Goal: Find specific page/section: Find specific page/section

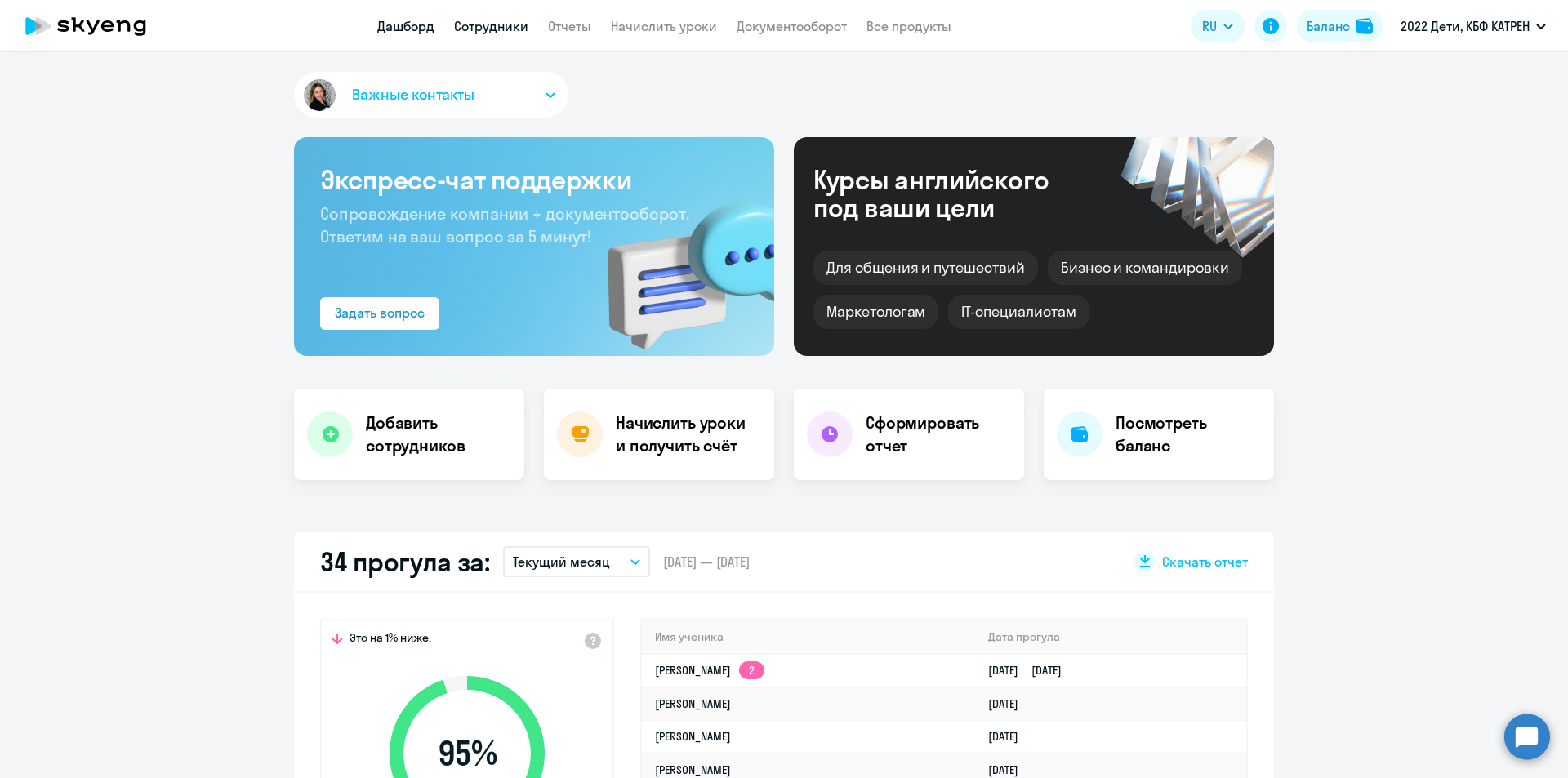
click at [484, 30] on link "Сотрудники" at bounding box center [491, 26] width 75 height 16
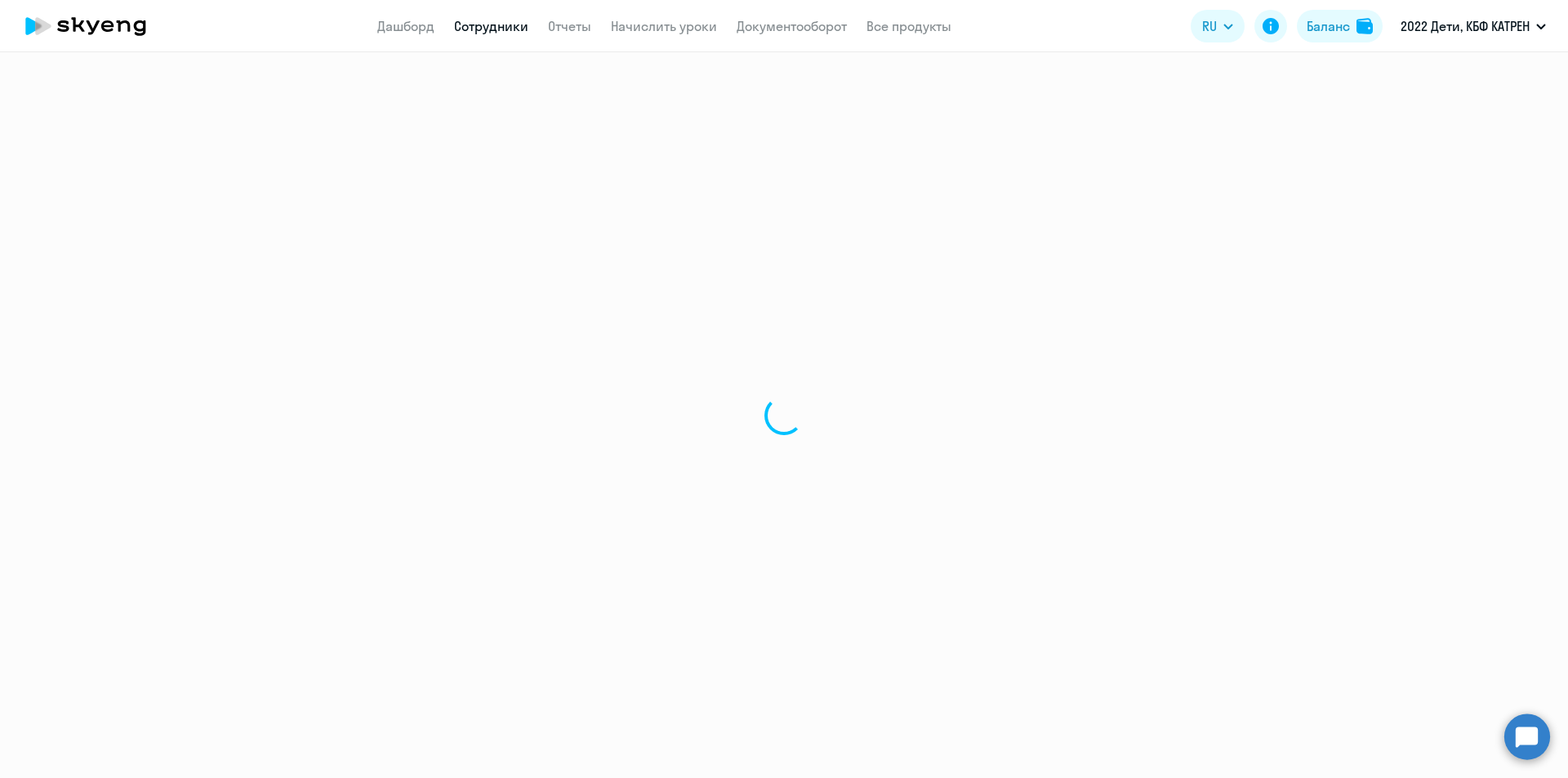
select select "30"
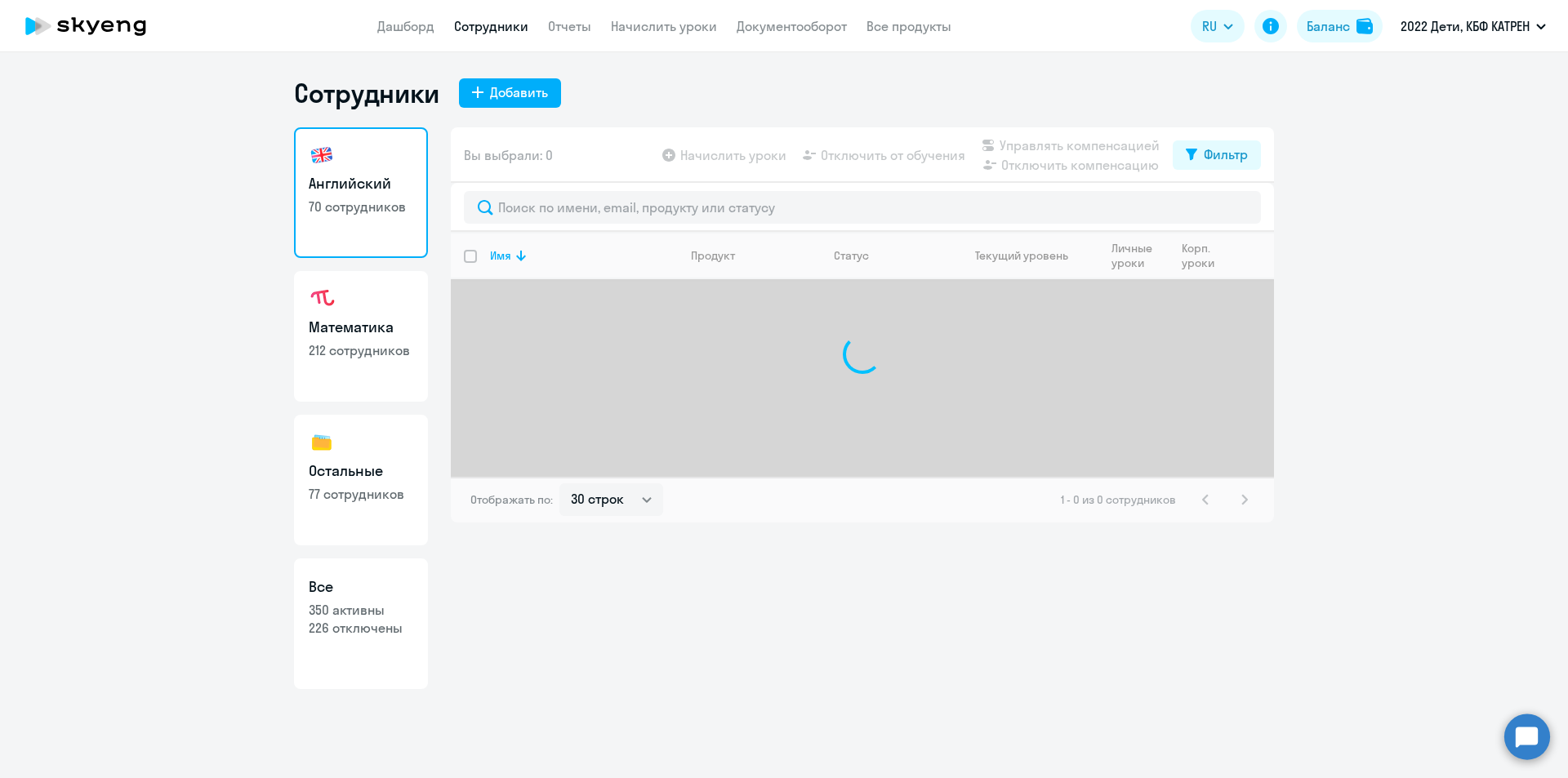
click at [387, 625] on p "226 отключены" at bounding box center [360, 627] width 104 height 18
select select "30"
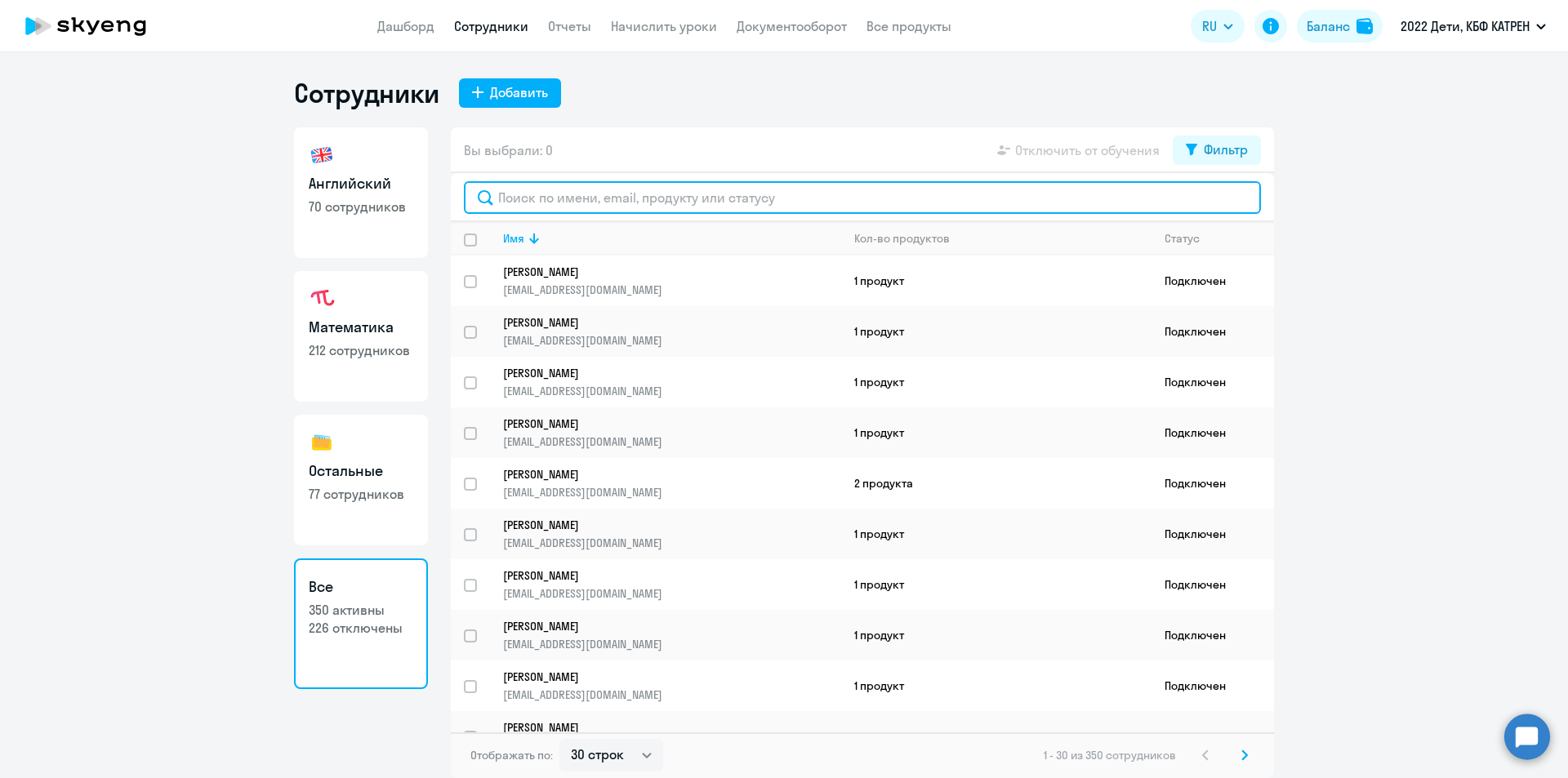
click at [664, 199] on input "text" at bounding box center [861, 198] width 796 height 32
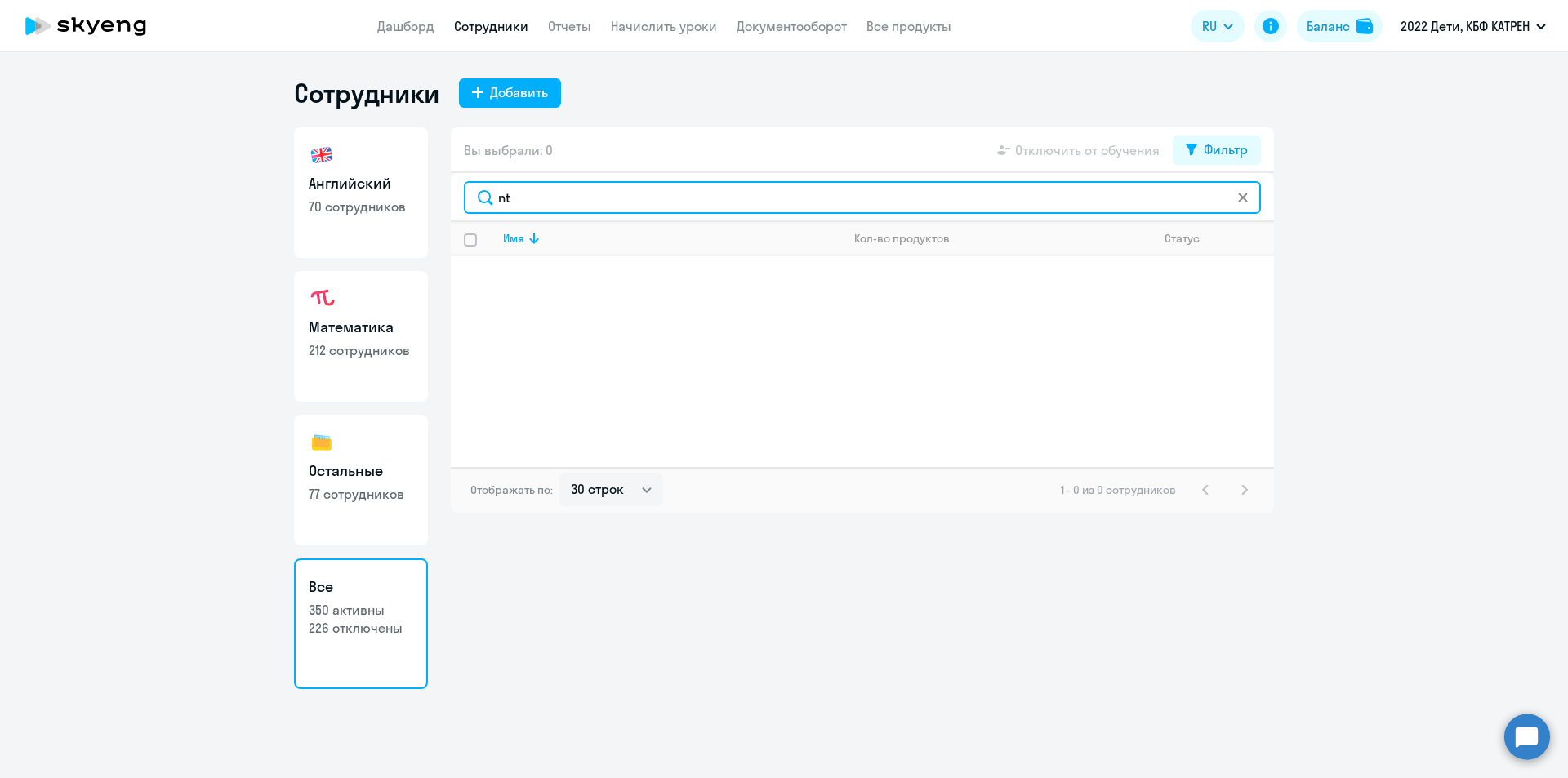
type input "n"
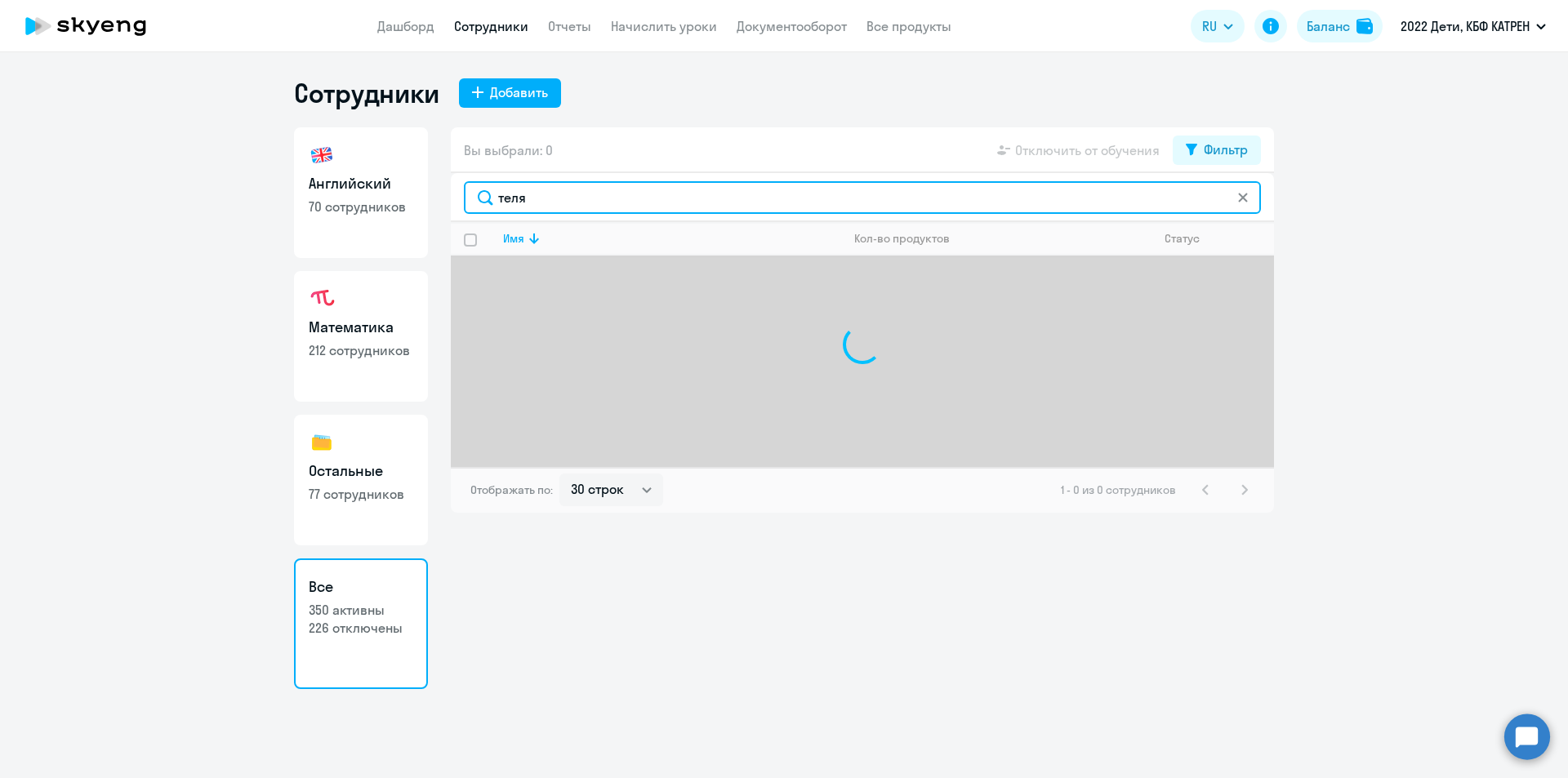
type input "телят"
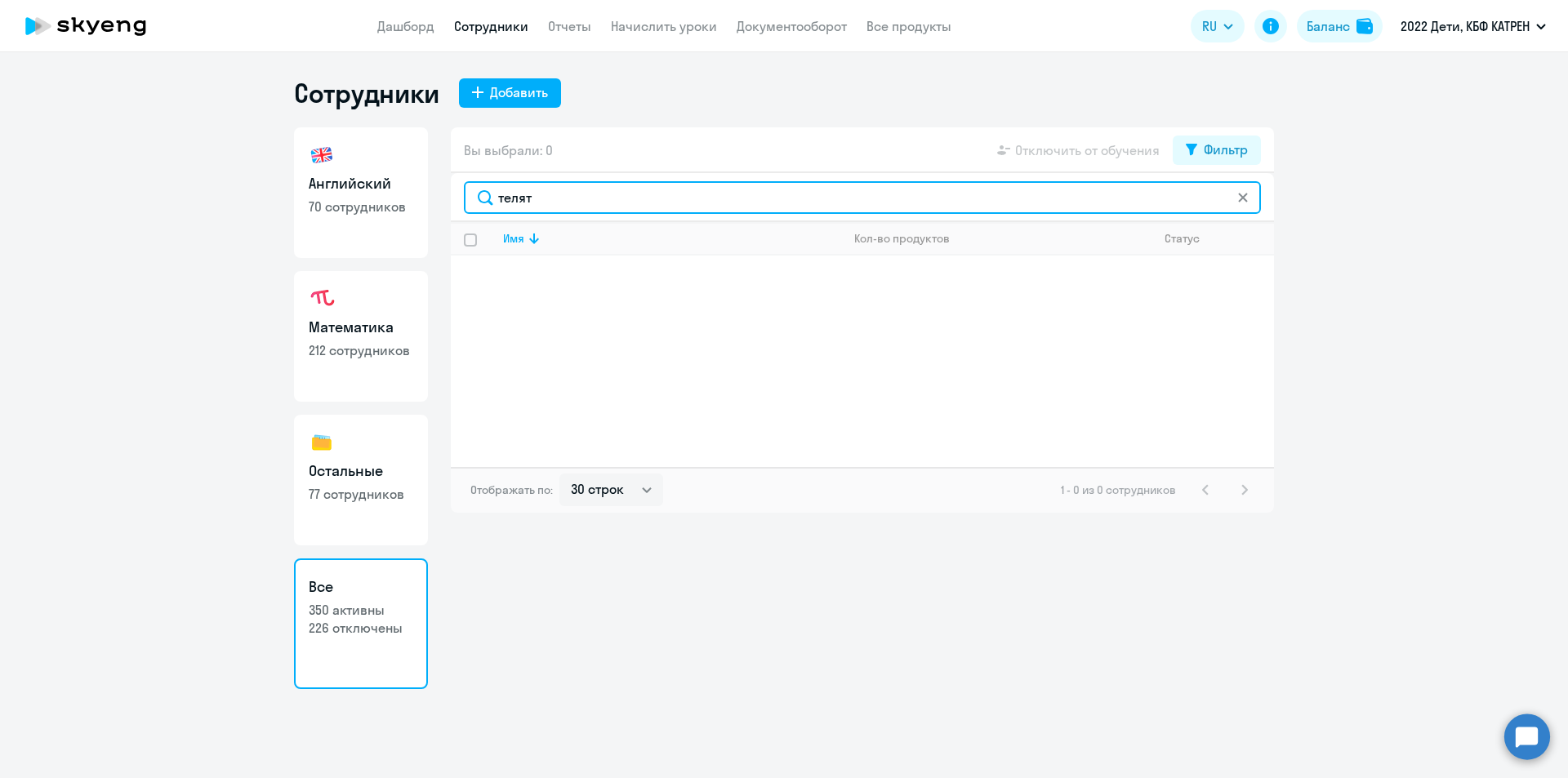
drag, startPoint x: 564, startPoint y: 197, endPoint x: 495, endPoint y: 199, distance: 69.0
click at [495, 199] on input "телят" at bounding box center [861, 198] width 796 height 32
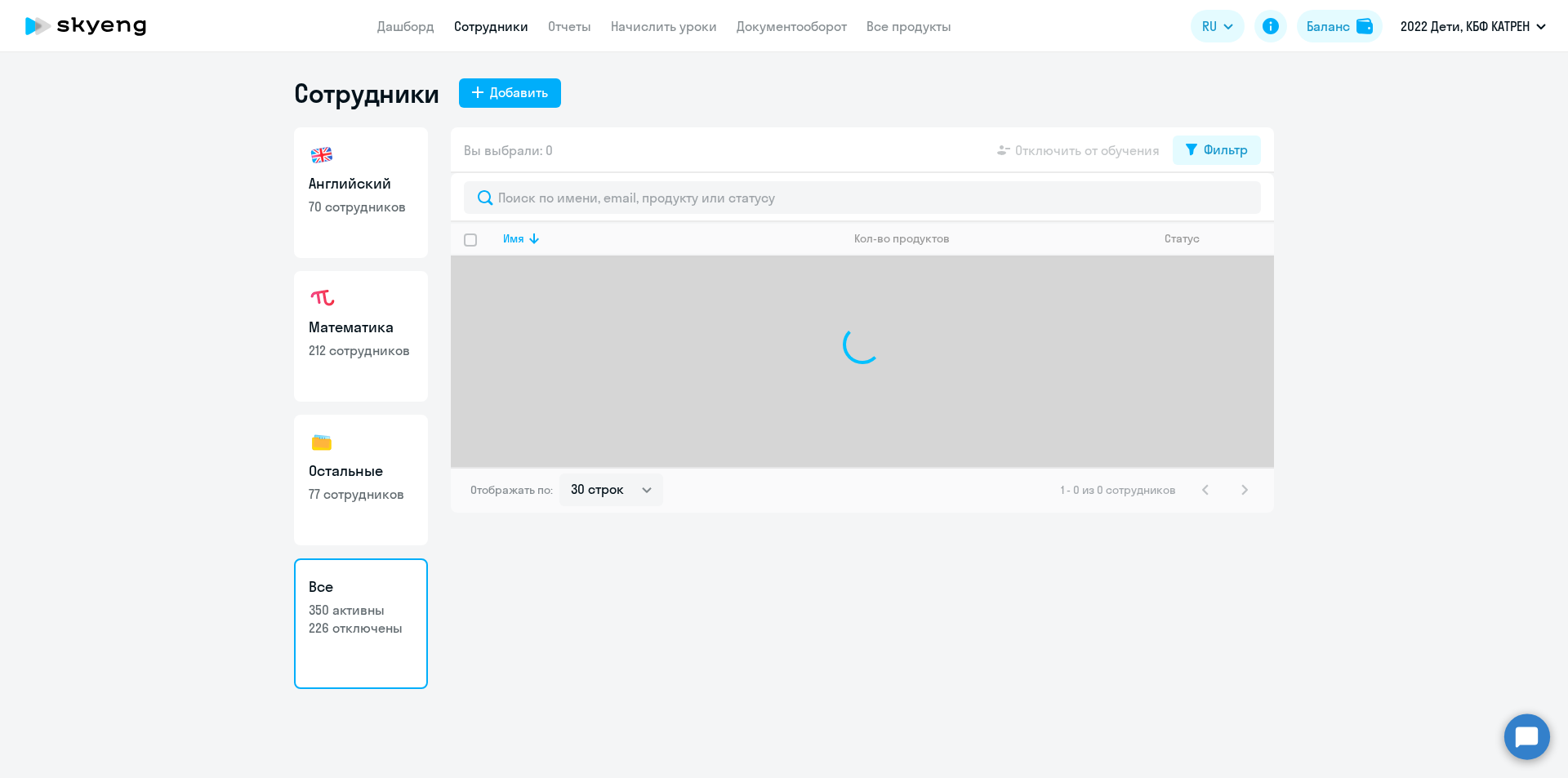
click at [353, 332] on h3 "Математика" at bounding box center [360, 327] width 104 height 21
select select "30"
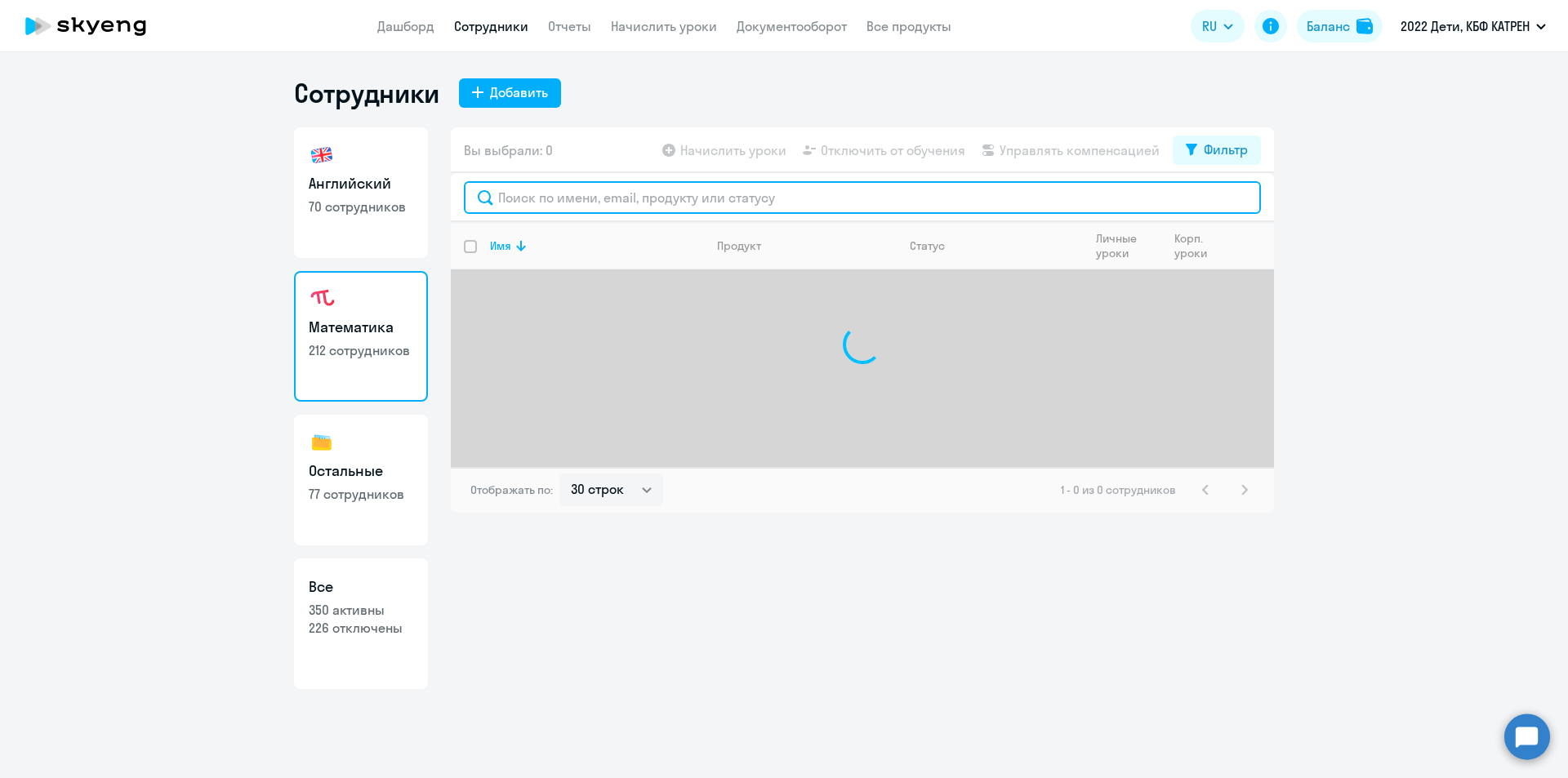
click at [583, 197] on input "text" at bounding box center [861, 198] width 796 height 32
type input "телят"
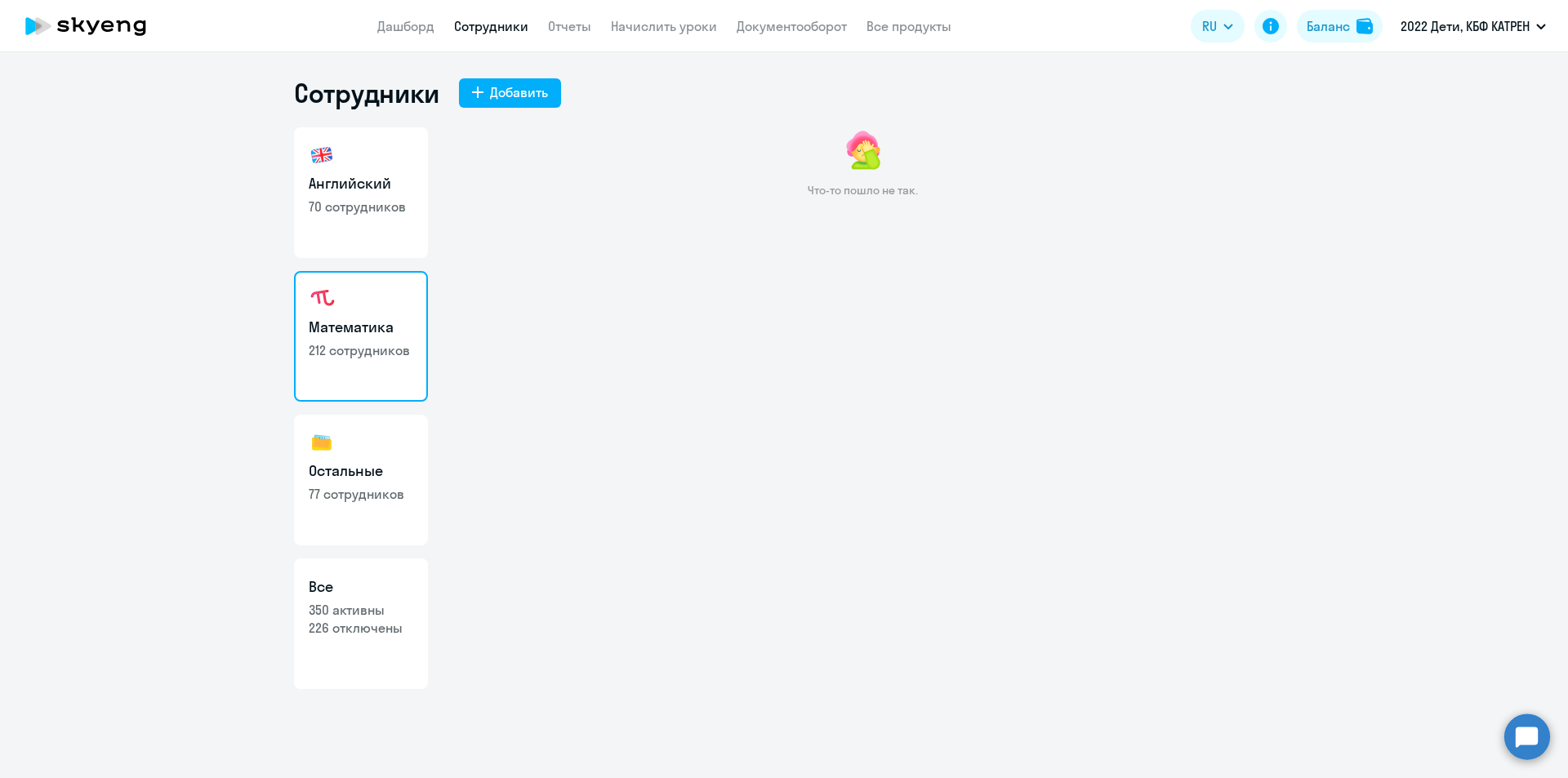
click at [539, 249] on div "Что-то пошло не так." at bounding box center [861, 298] width 823 height 343
click at [1518, 735] on circle at bounding box center [1527, 736] width 46 height 46
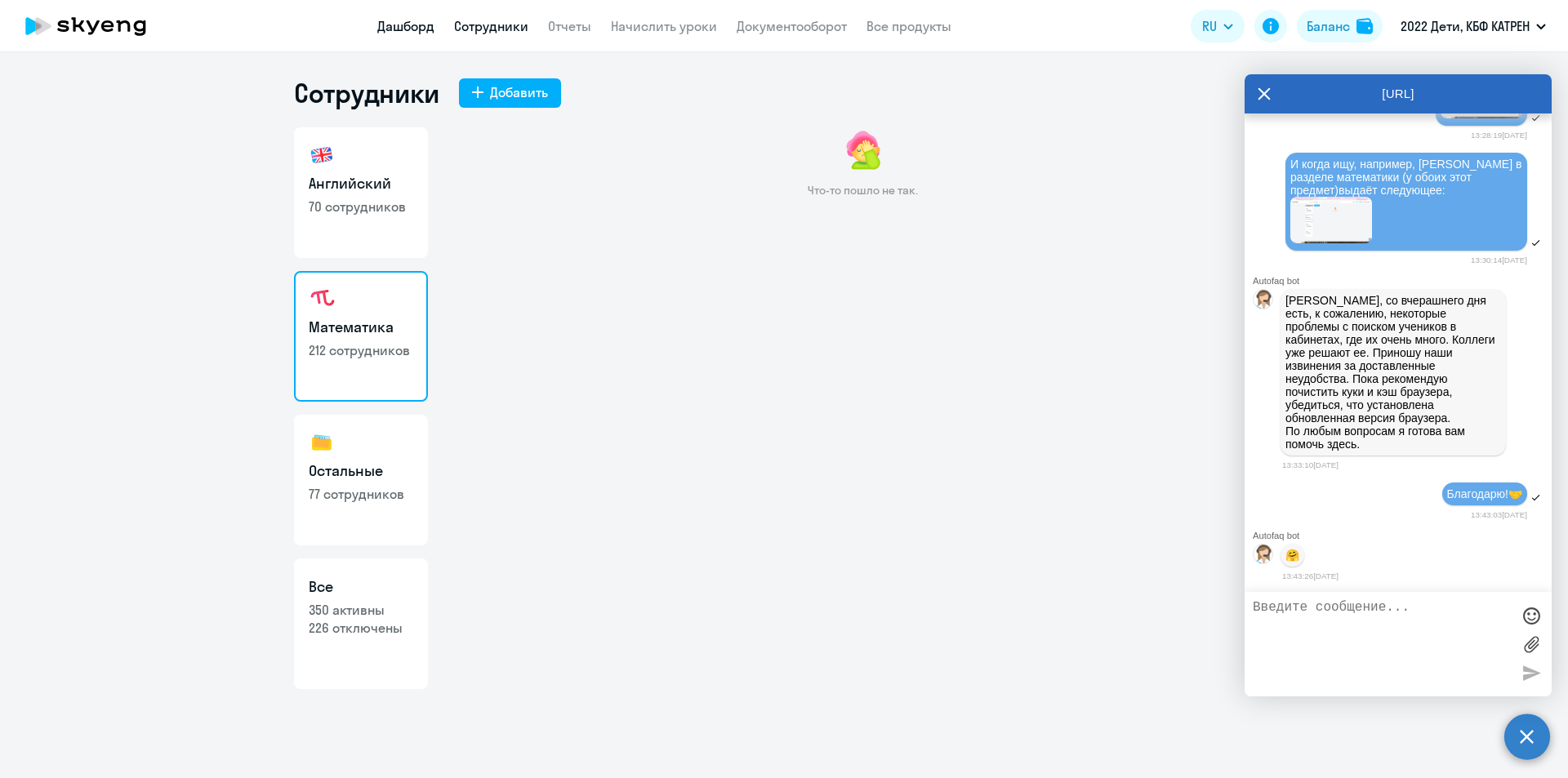
click at [392, 27] on link "Дашборд" at bounding box center [406, 26] width 57 height 16
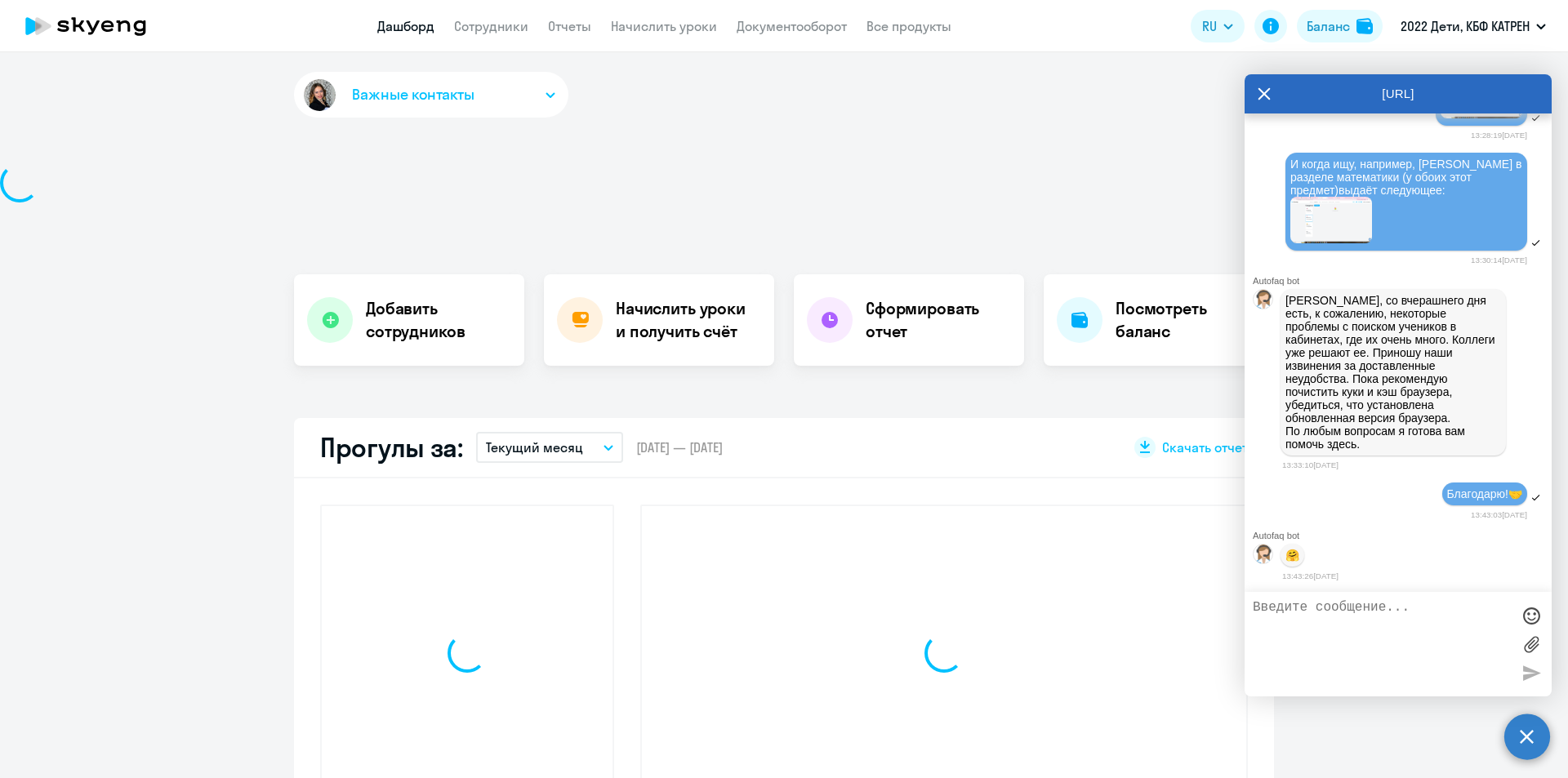
scroll to position [41105, 0]
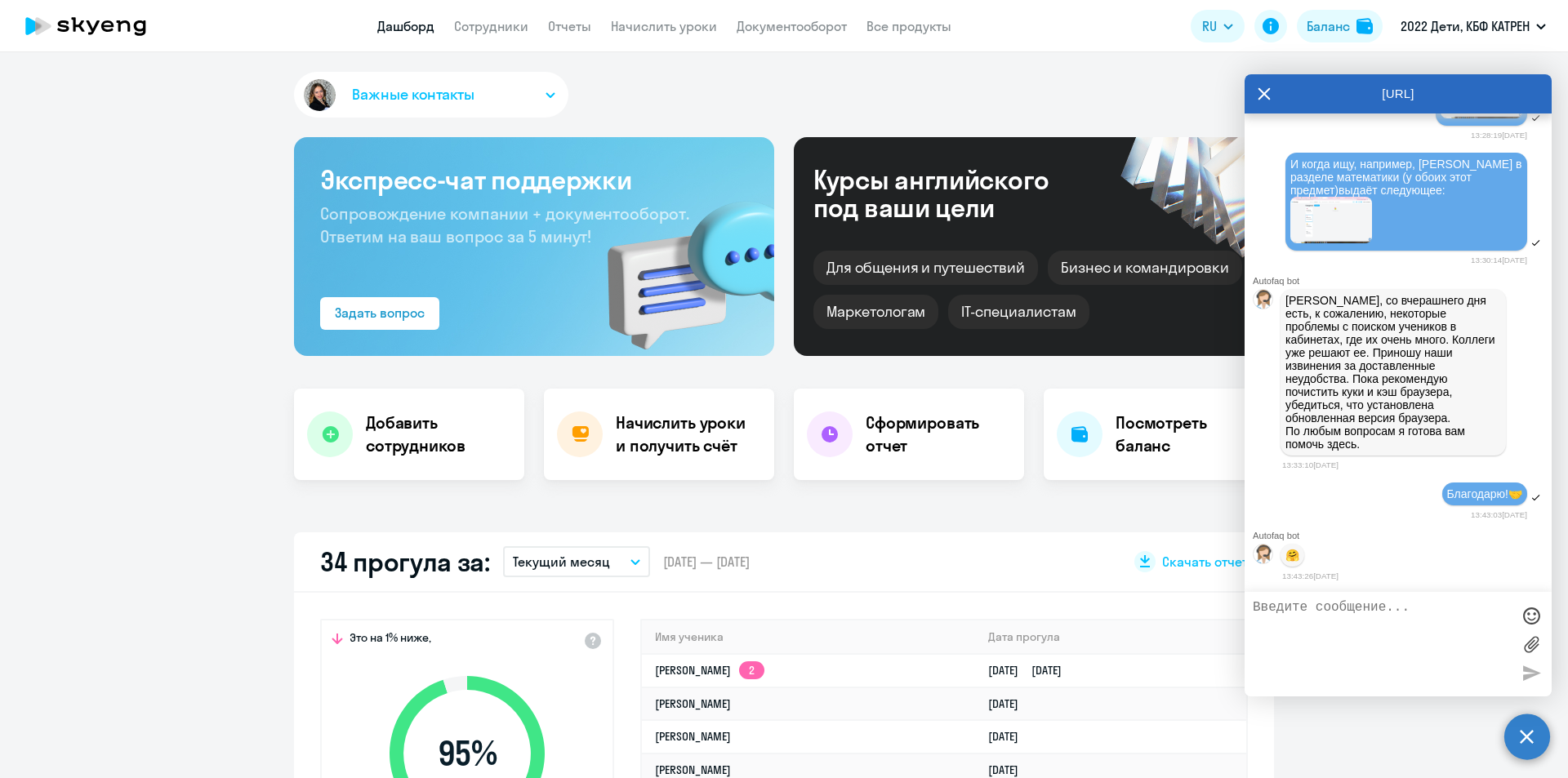
select select "30"
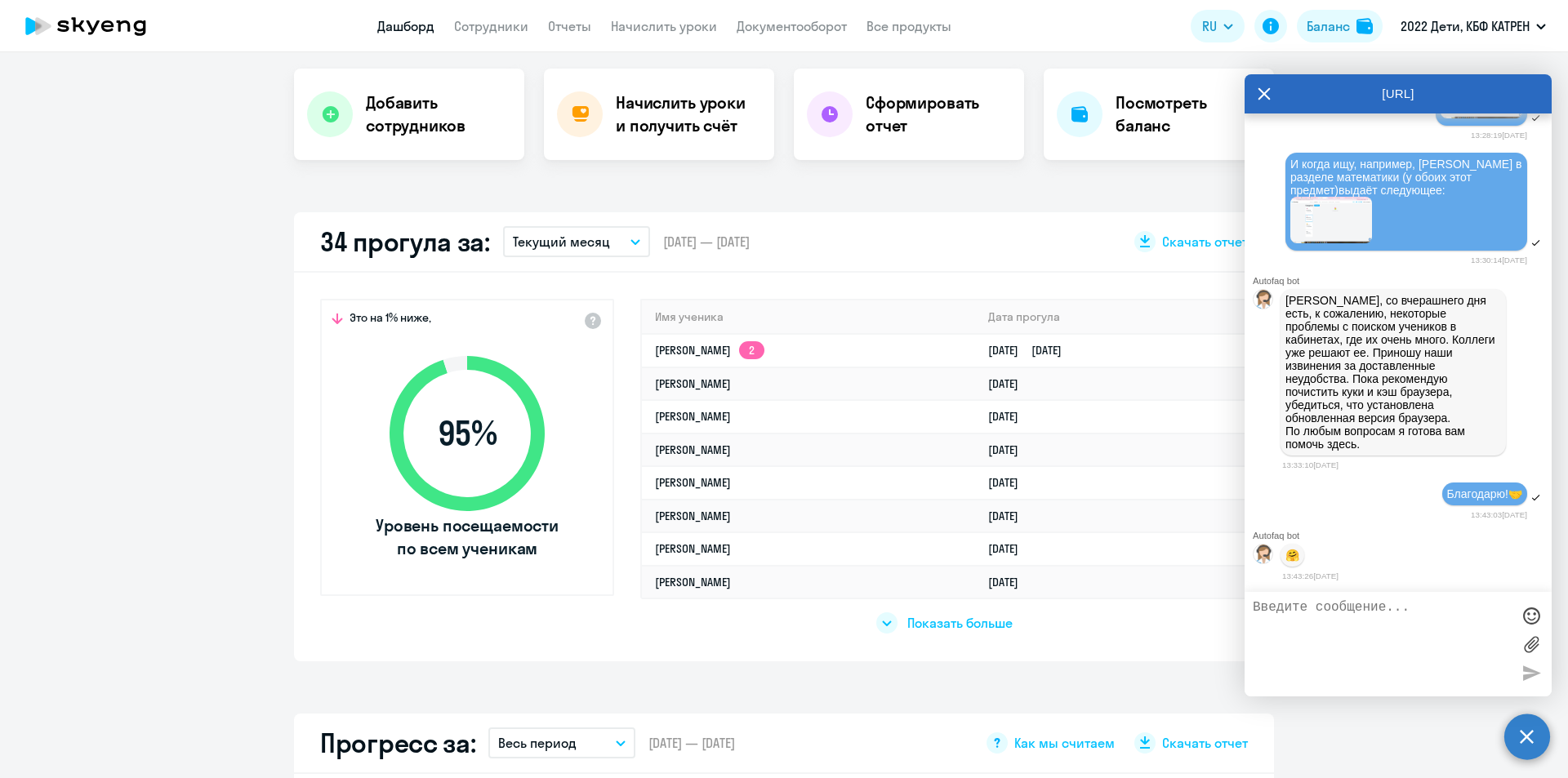
scroll to position [327, 0]
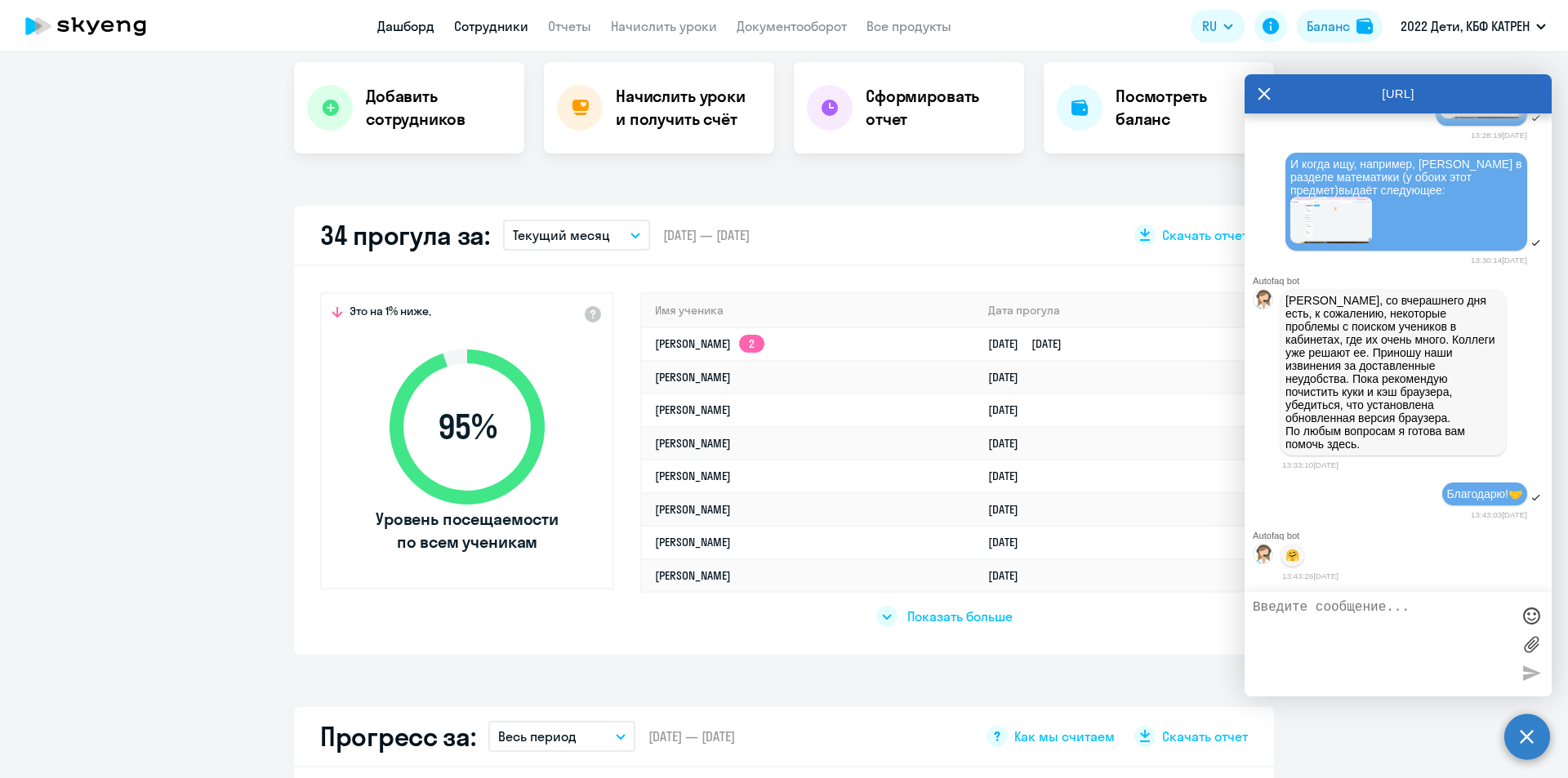
click at [477, 23] on link "Сотрудники" at bounding box center [491, 26] width 75 height 16
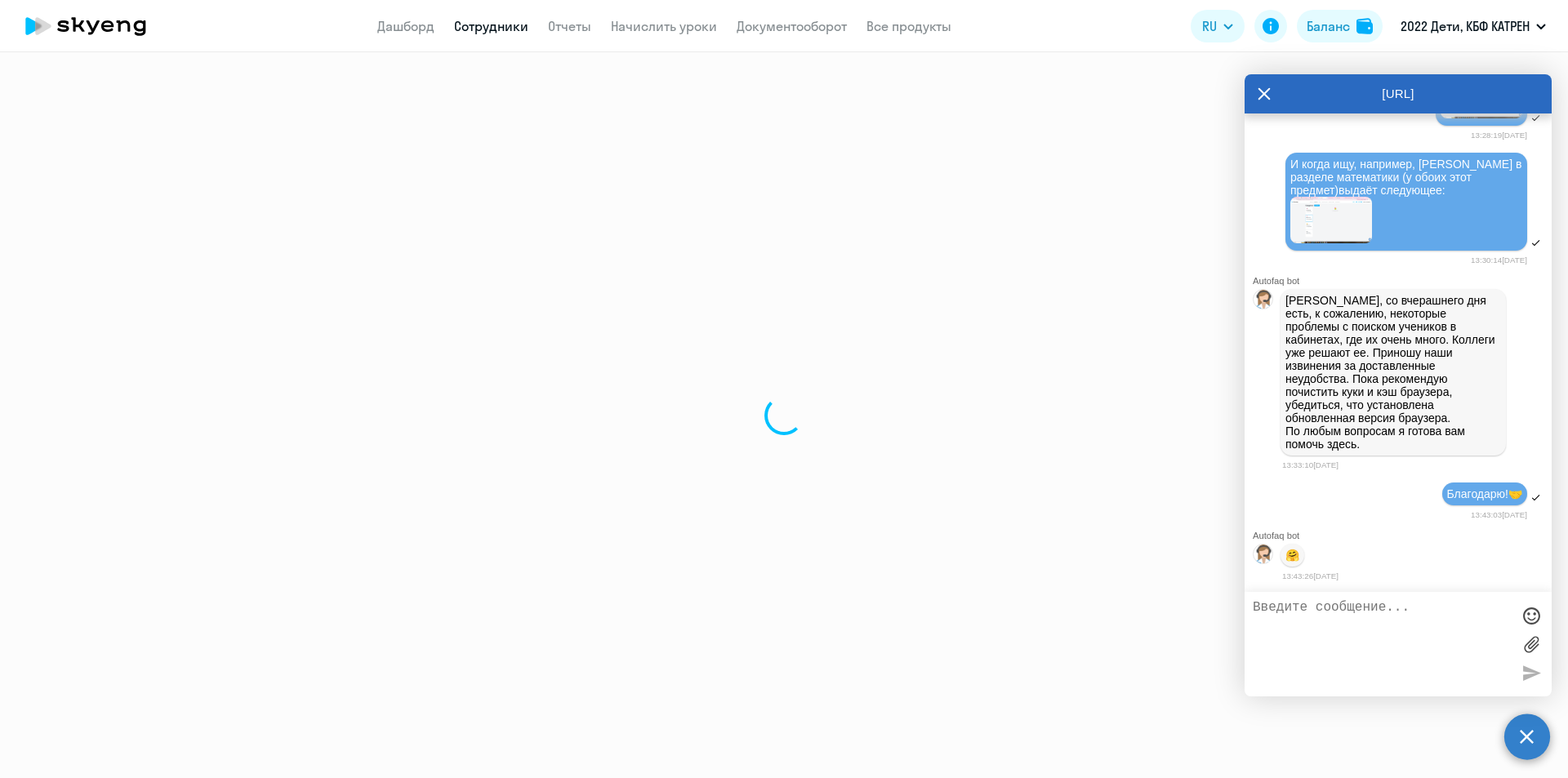
select select "30"
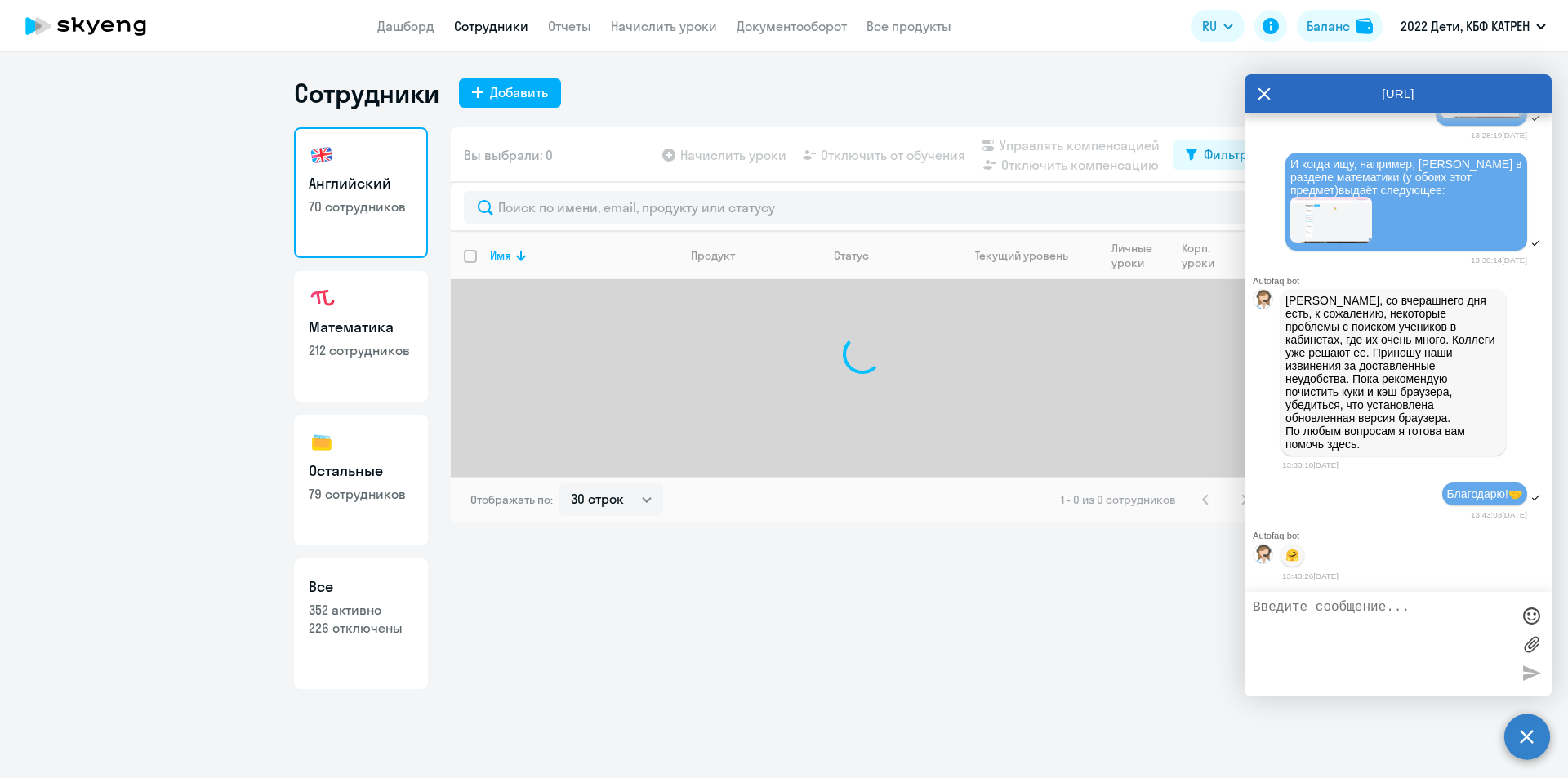
click at [364, 584] on h3 "Все" at bounding box center [360, 587] width 104 height 21
select select "30"
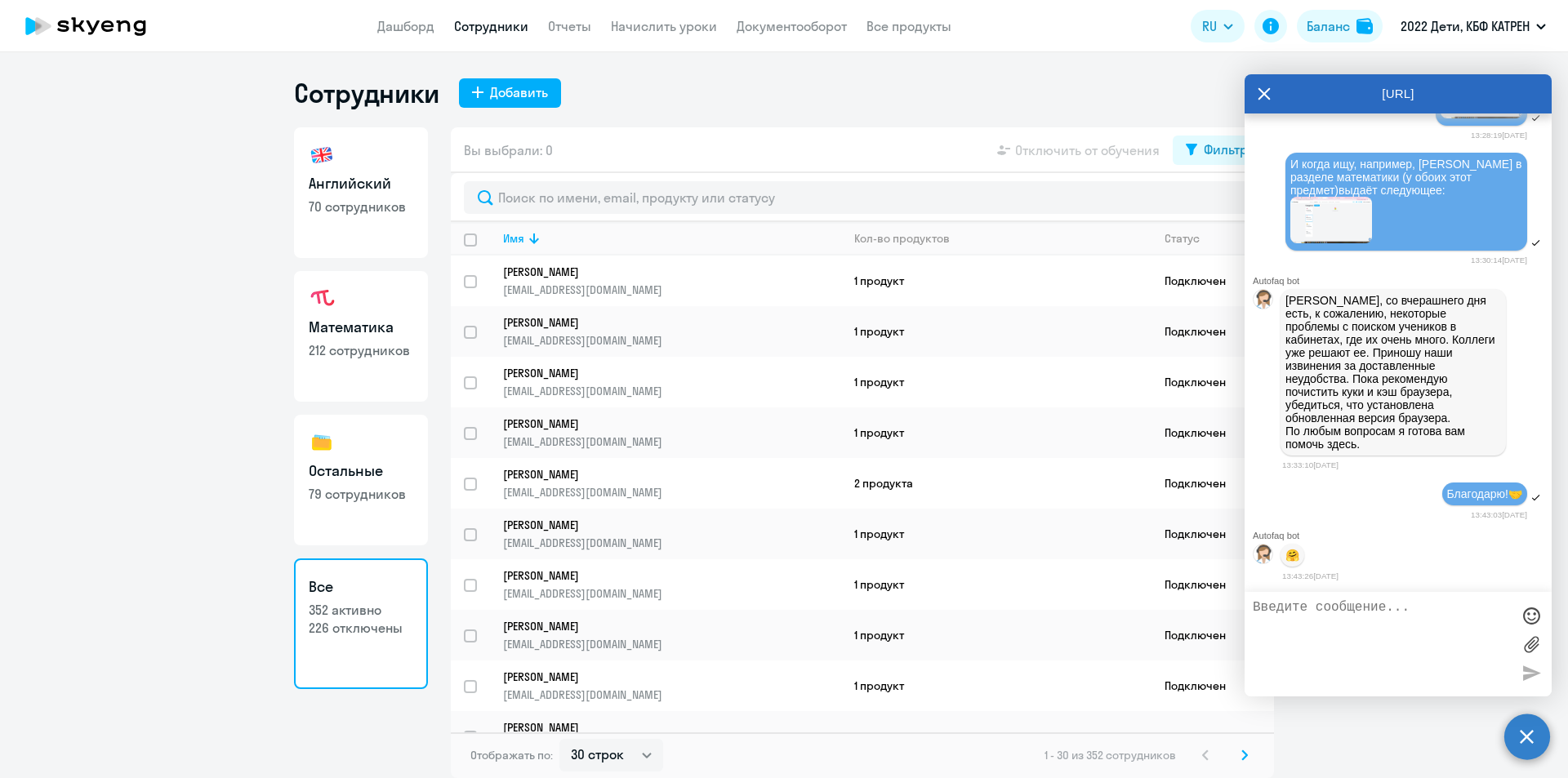
click at [396, 318] on h3 "Математика" at bounding box center [360, 327] width 104 height 21
select select "30"
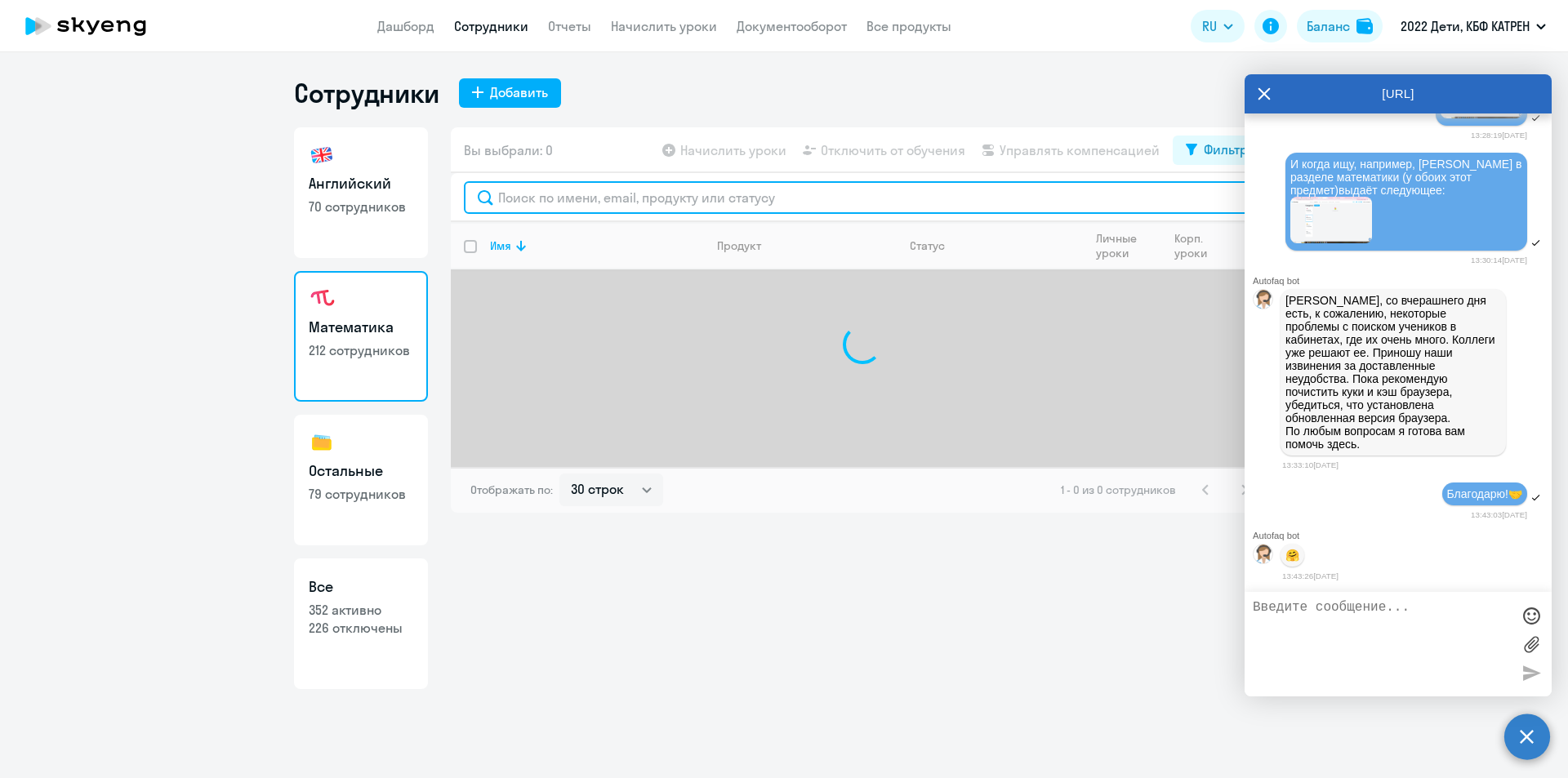
click at [621, 205] on input "text" at bounding box center [861, 198] width 796 height 32
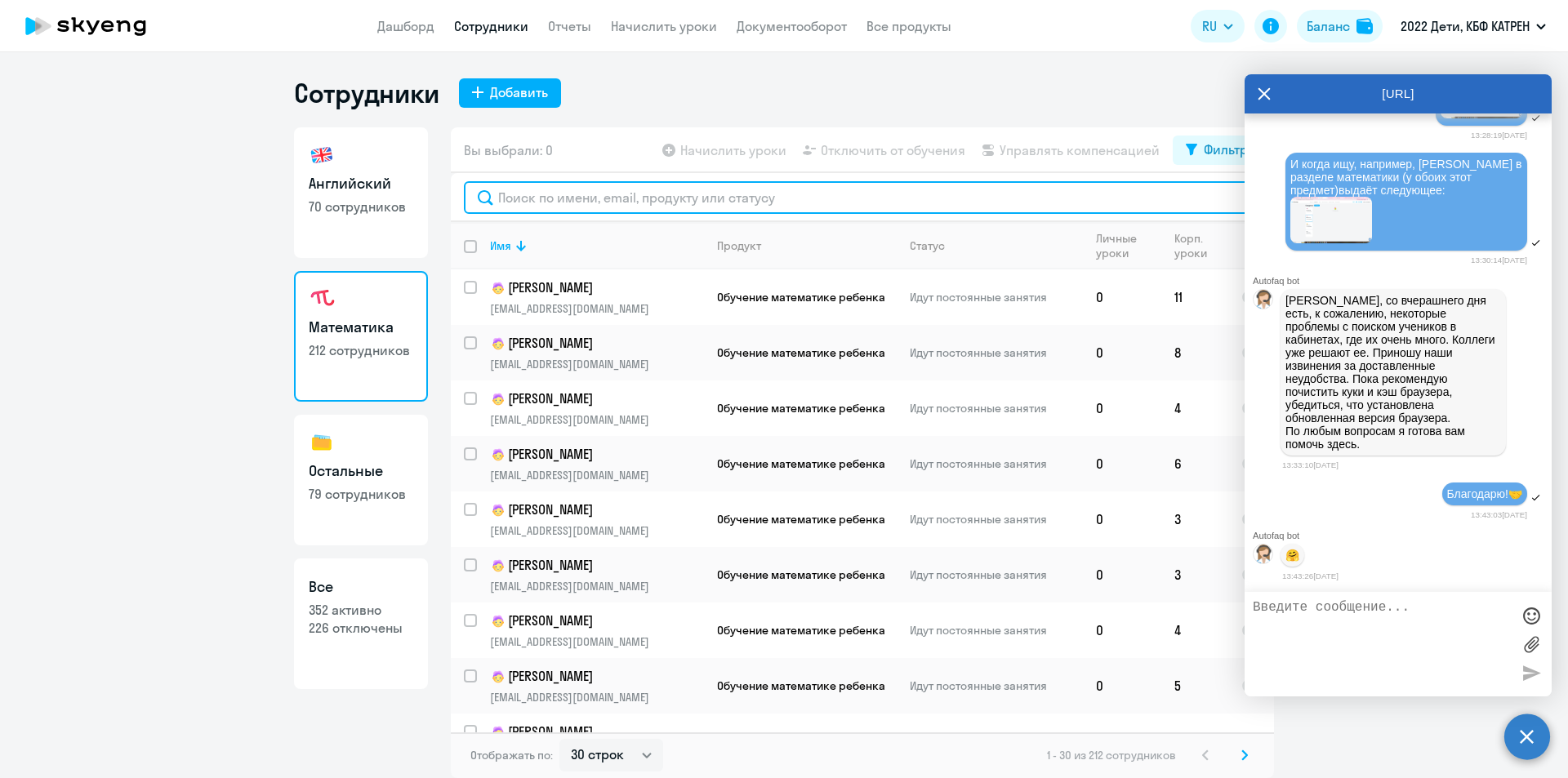
scroll to position [41157, 0]
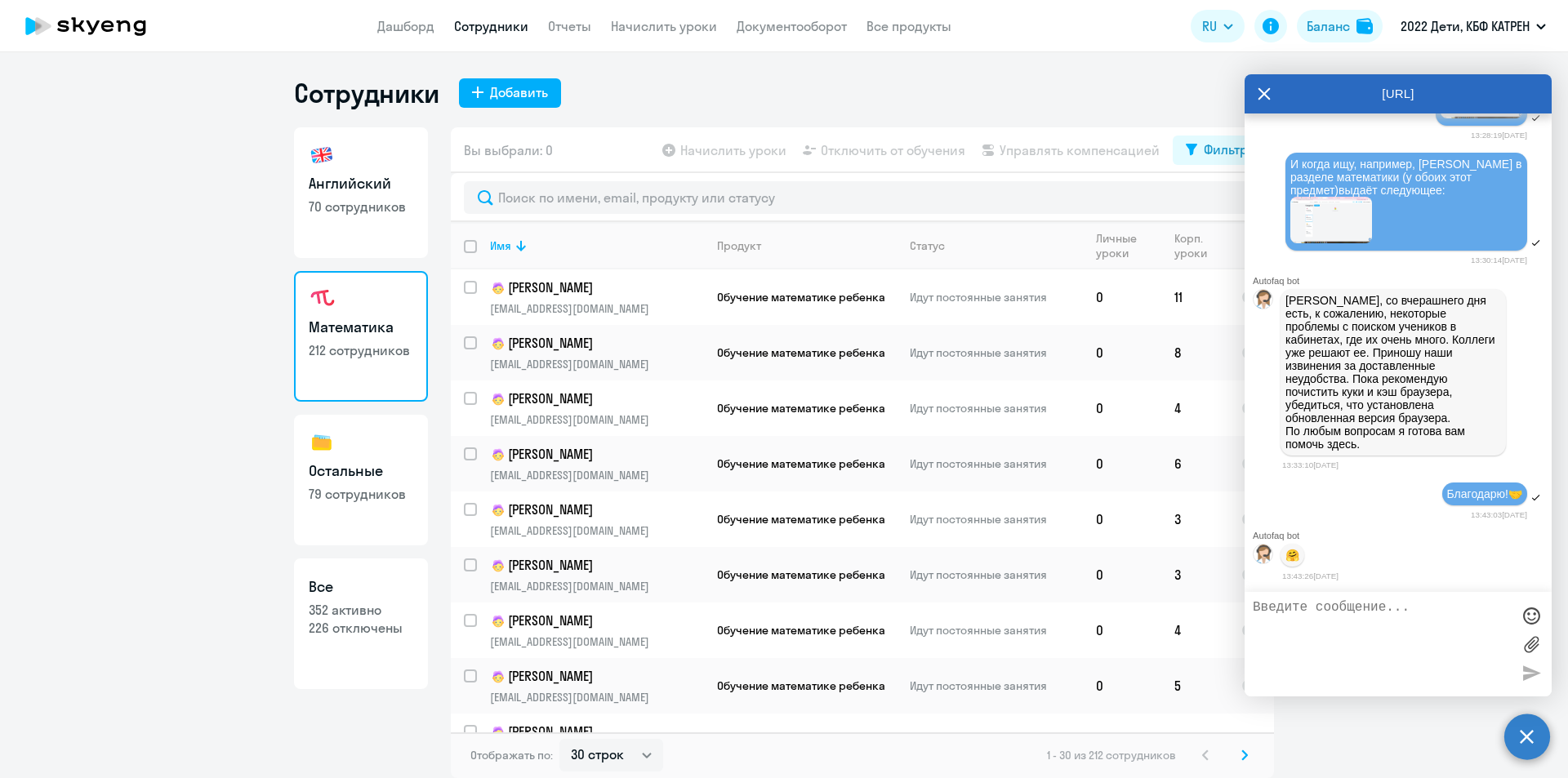
click at [44, 569] on ng-component "Сотрудники Добавить Английский 70 сотрудников Математика 212 сотрудников Осталь…" at bounding box center [784, 427] width 1568 height 702
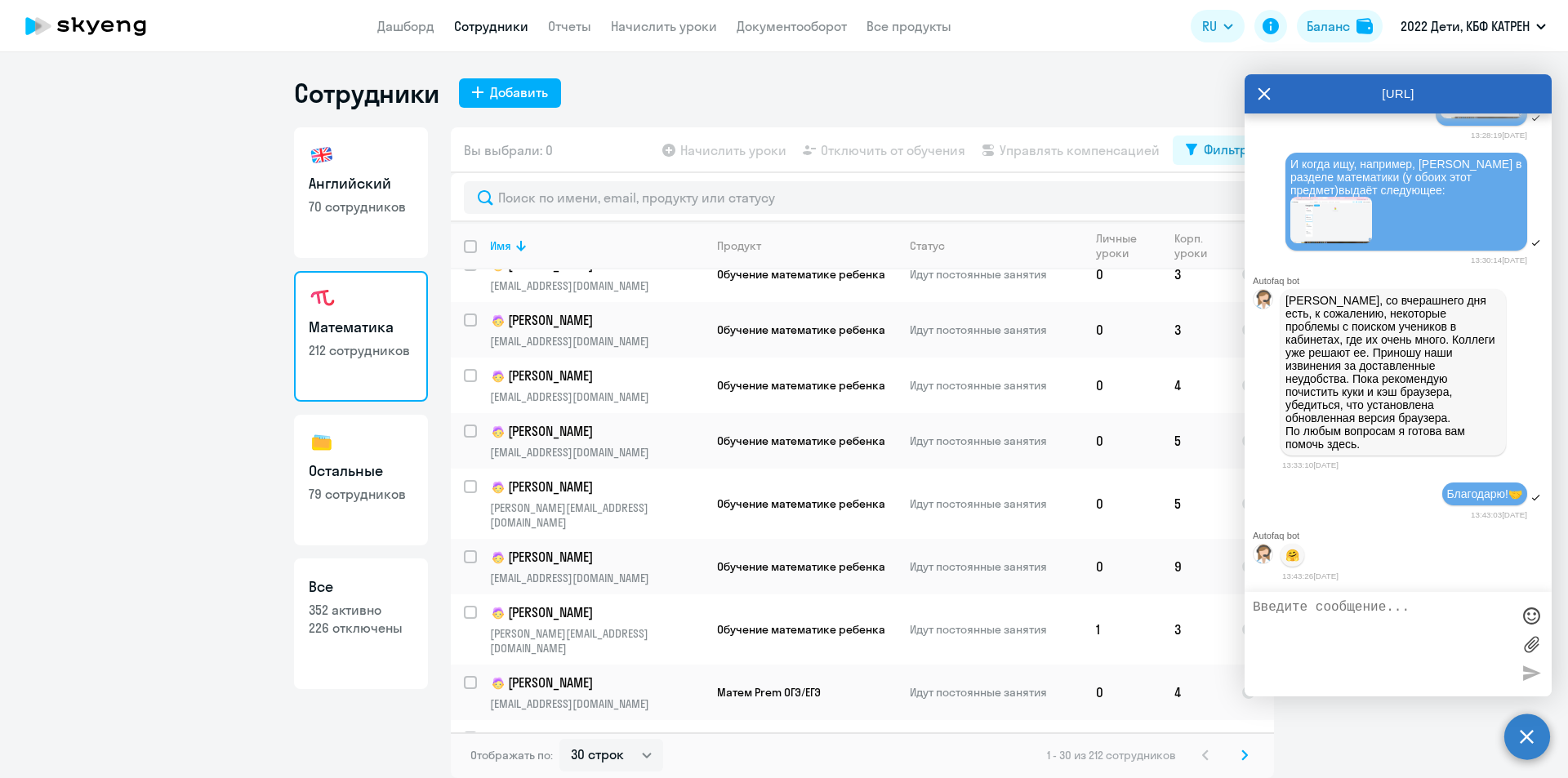
scroll to position [0, 0]
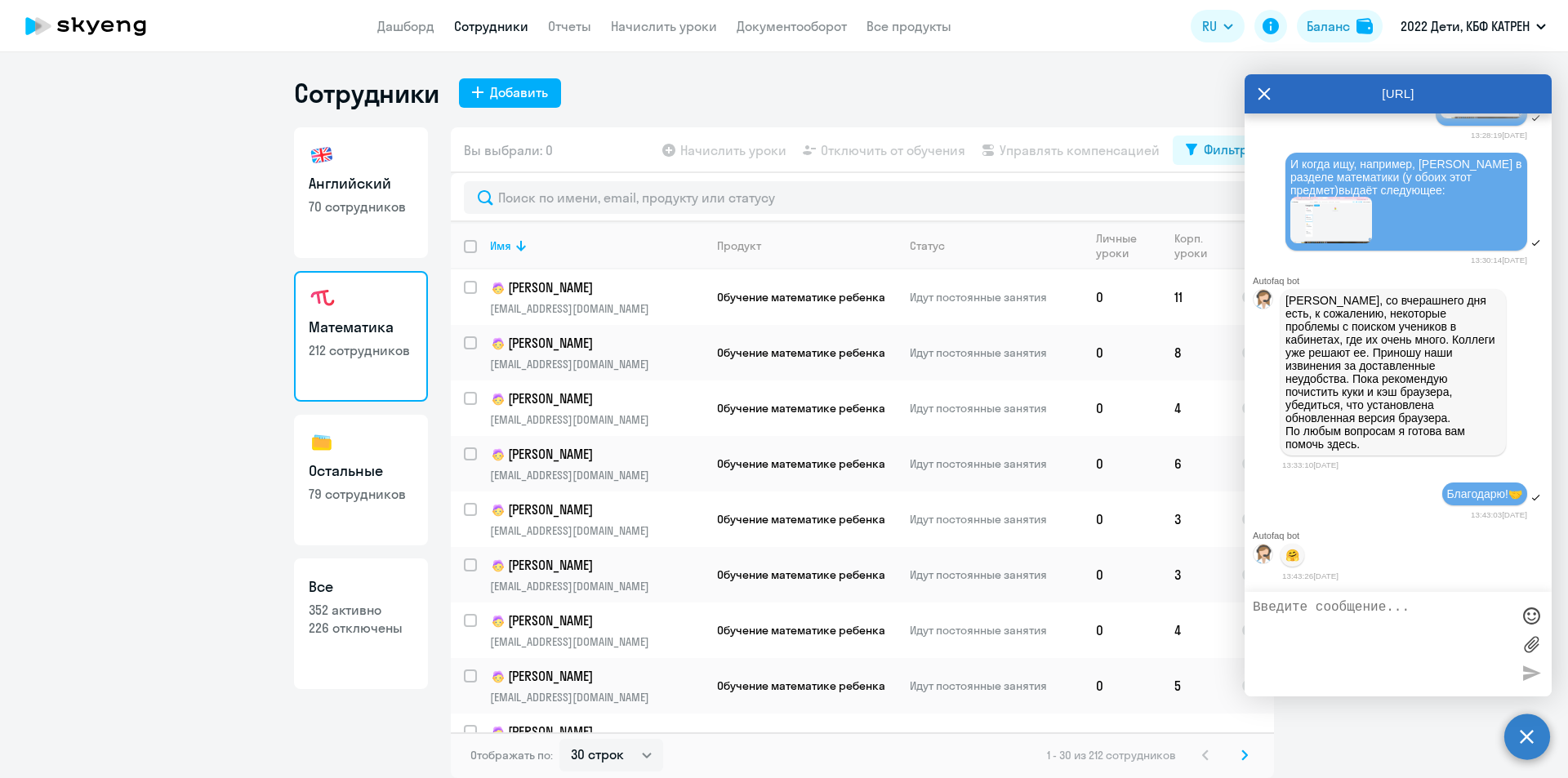
click at [379, 648] on link "Все 352 активно 226 отключены" at bounding box center [360, 623] width 134 height 131
select select "30"
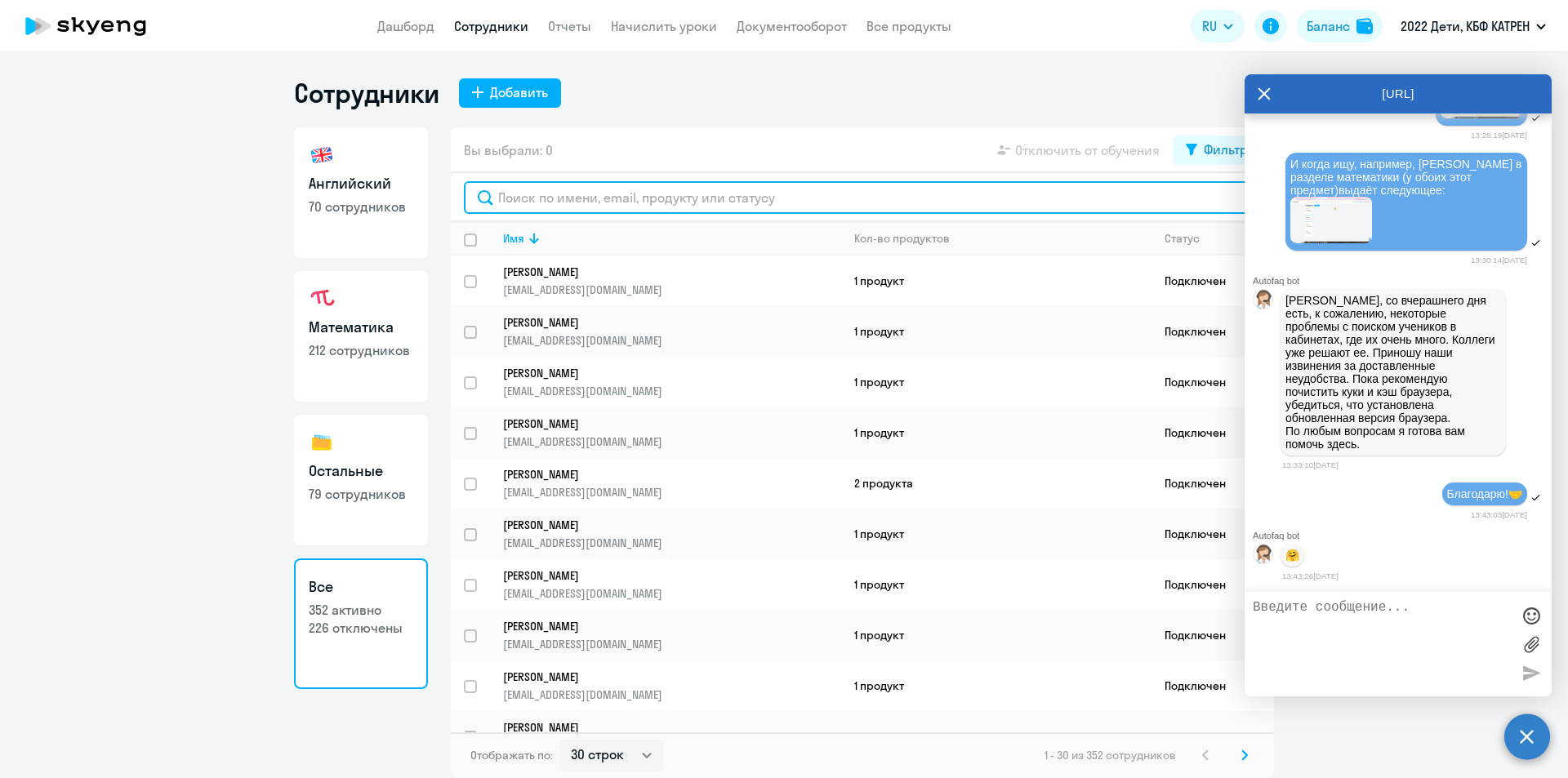
click at [590, 199] on input "text" at bounding box center [861, 198] width 796 height 32
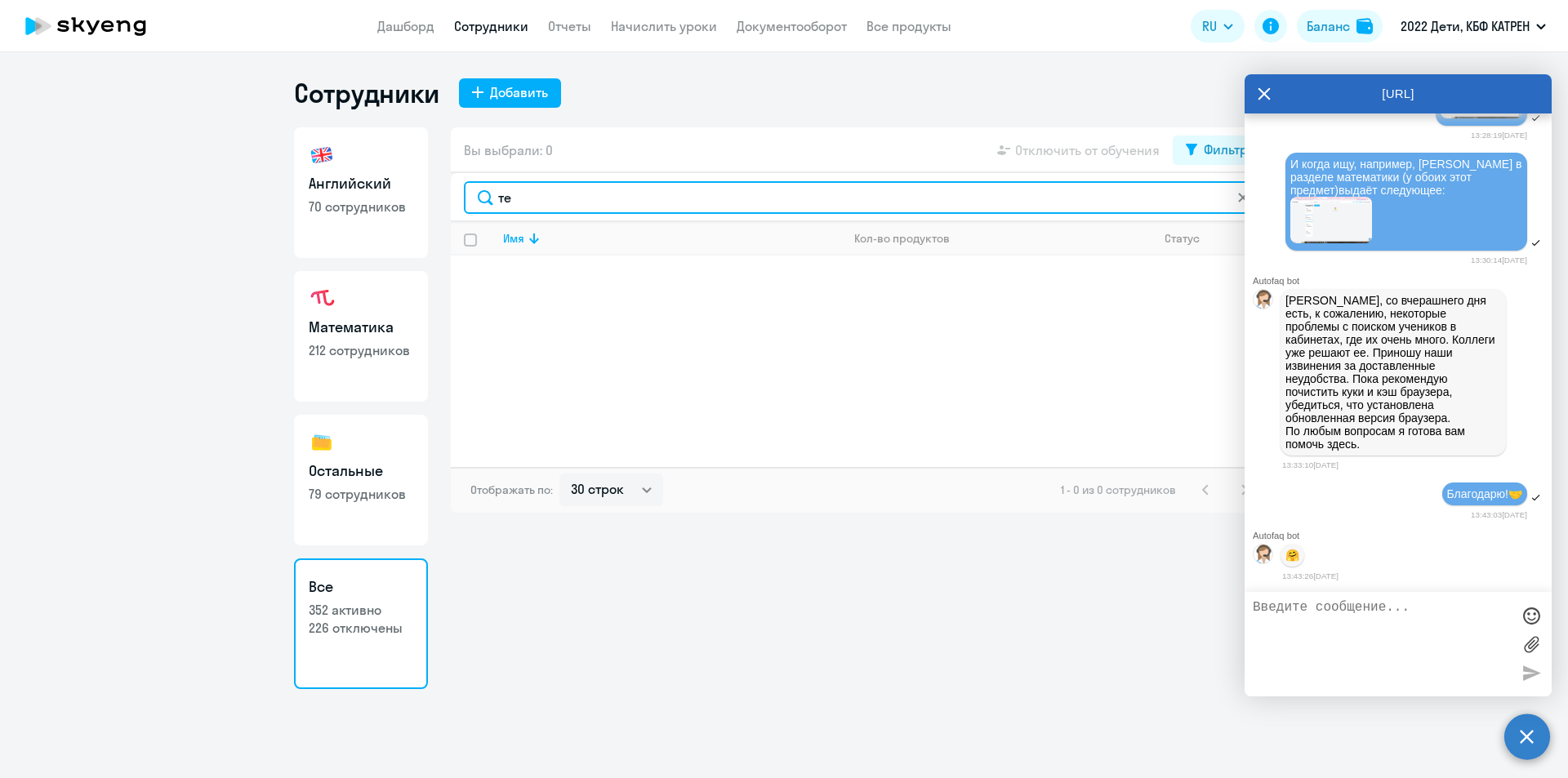
type input "т"
